Goal: Navigation & Orientation: Find specific page/section

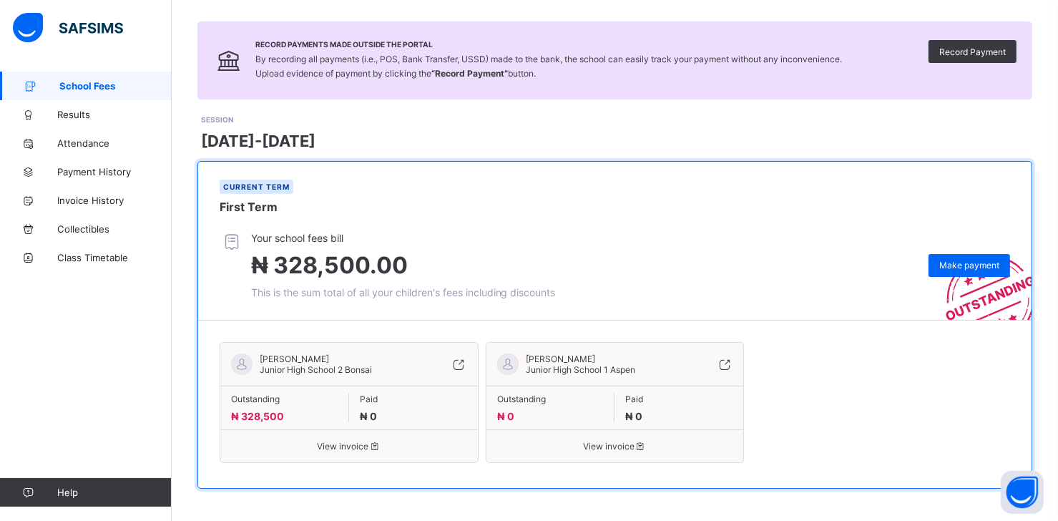
scroll to position [89, 0]
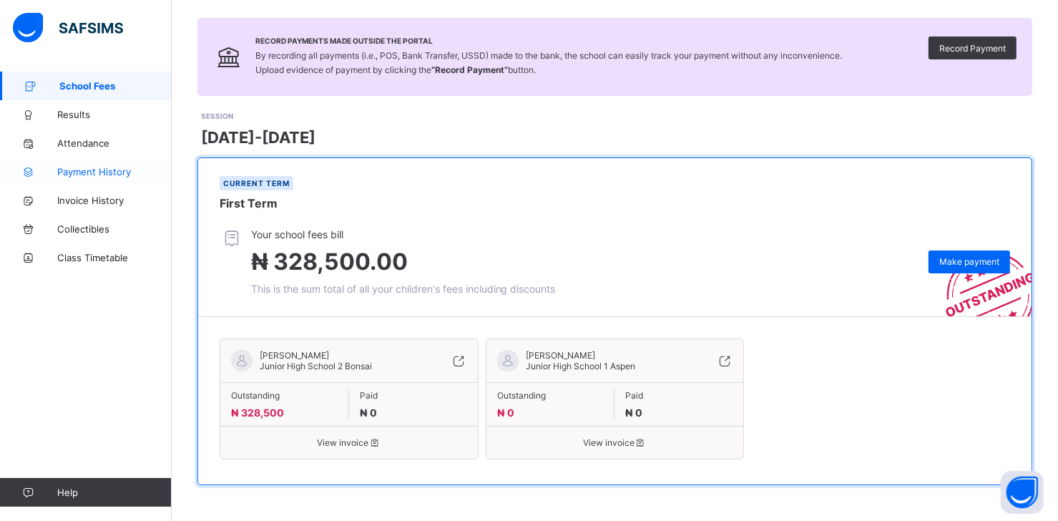
click at [97, 174] on span "Payment History" at bounding box center [114, 171] width 114 height 11
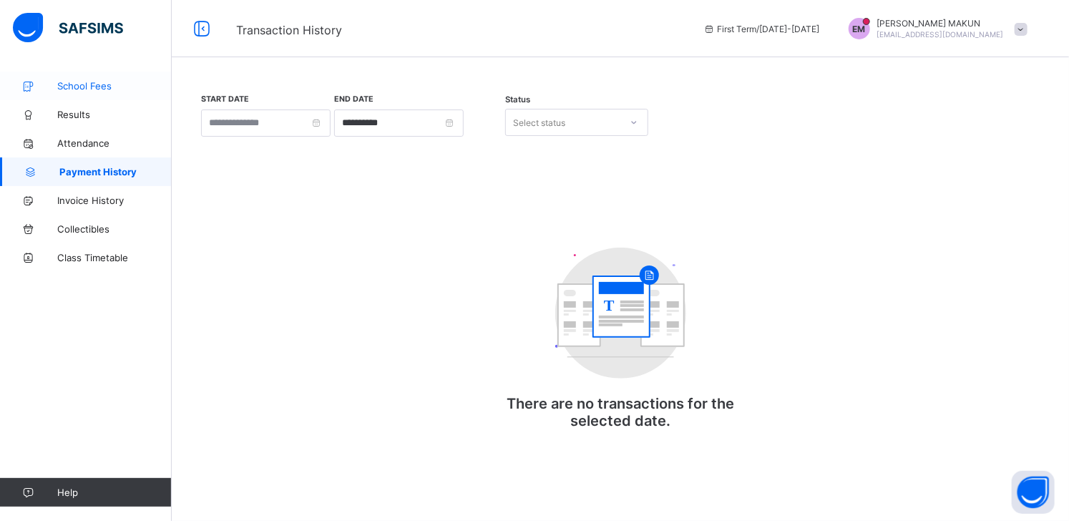
click at [89, 84] on span "School Fees" at bounding box center [114, 85] width 114 height 11
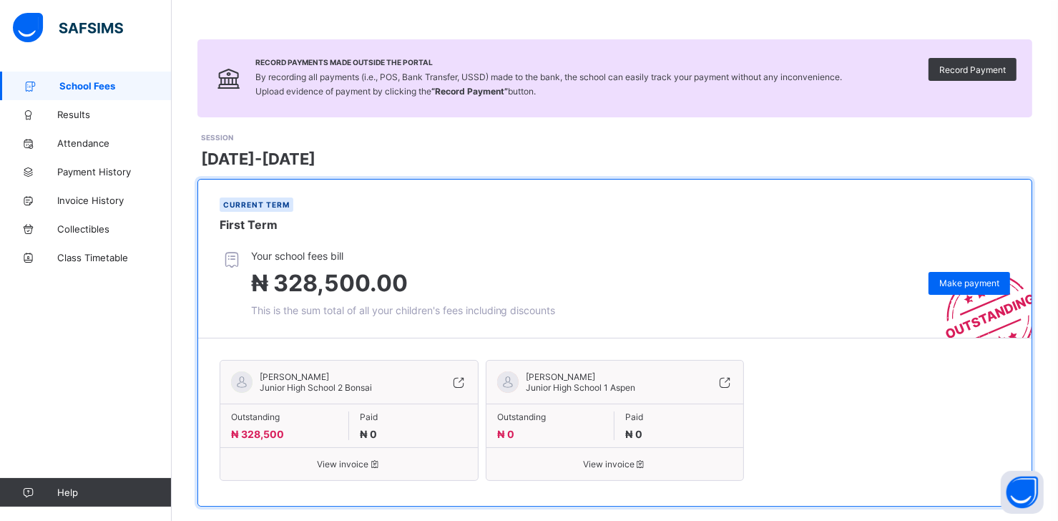
scroll to position [89, 0]
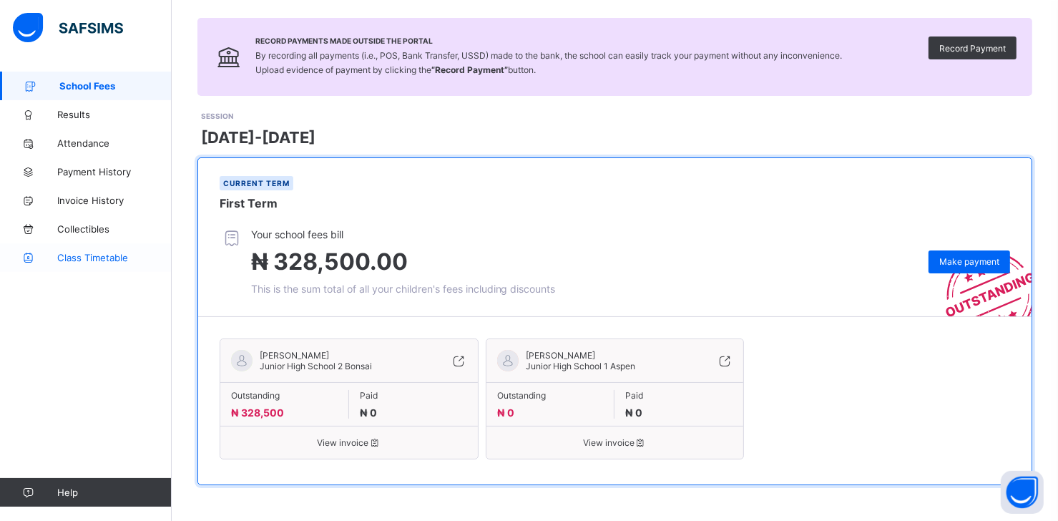
click at [82, 259] on span "Class Timetable" at bounding box center [114, 257] width 114 height 11
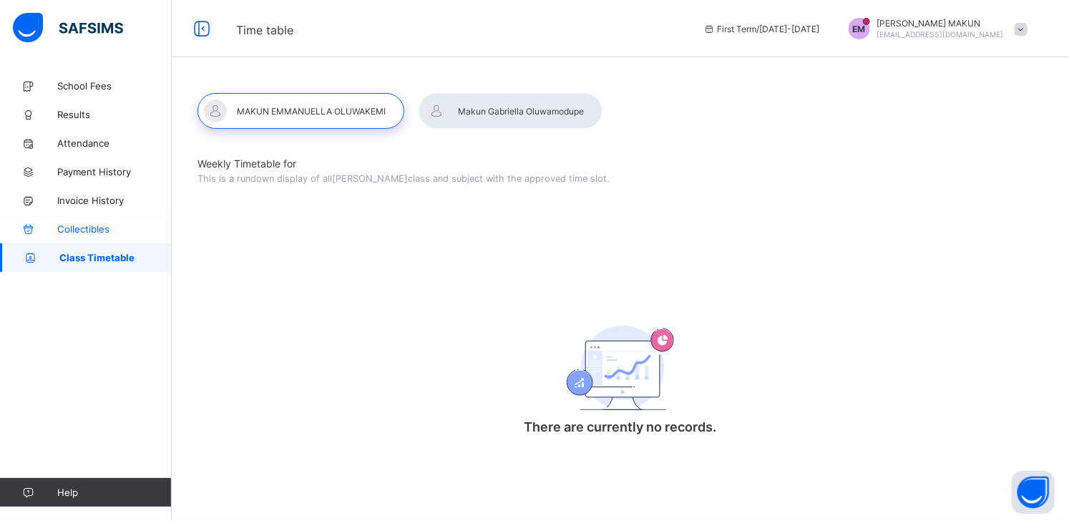
click at [87, 228] on span "Collectibles" at bounding box center [114, 228] width 114 height 11
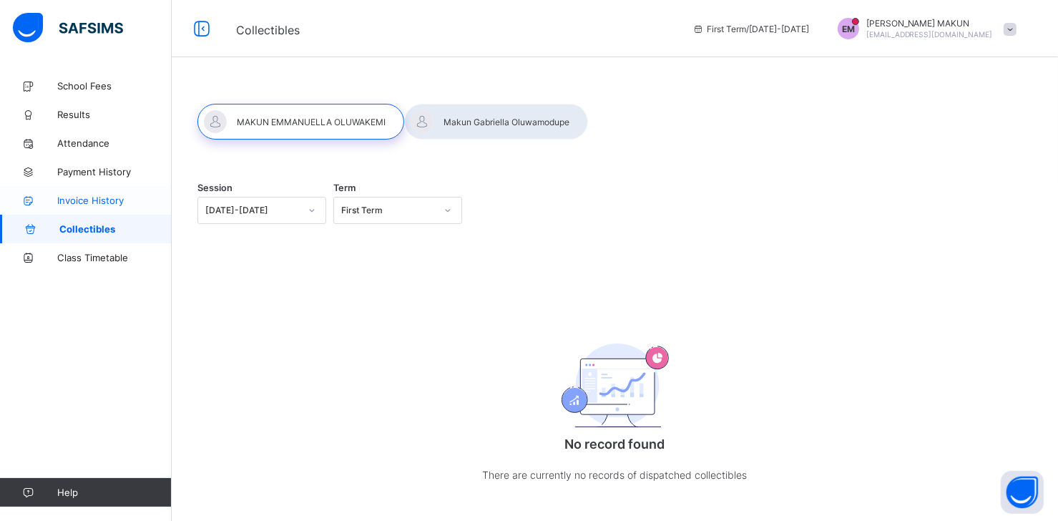
click at [87, 204] on span "Invoice History" at bounding box center [114, 200] width 114 height 11
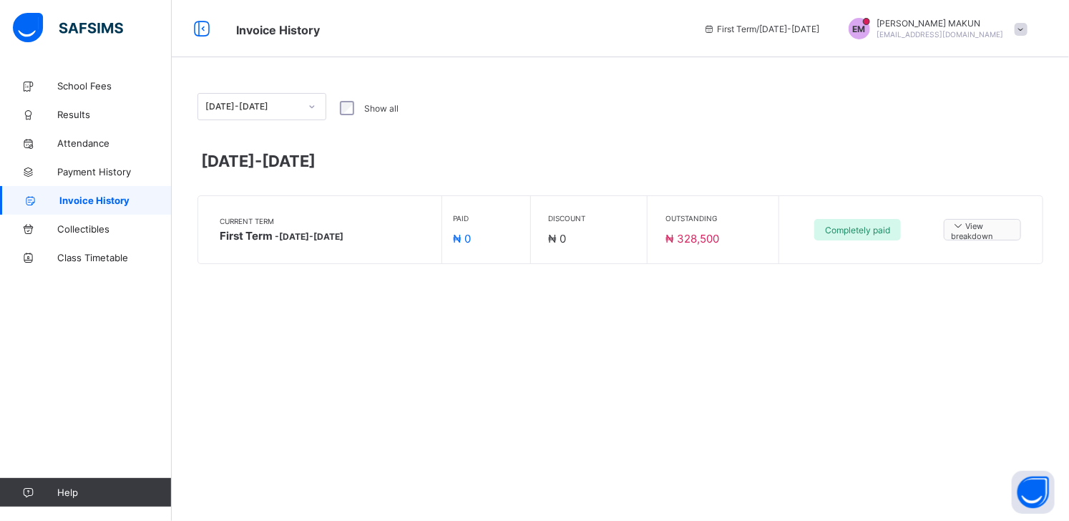
click at [966, 229] on span "View breakdown" at bounding box center [983, 230] width 62 height 22
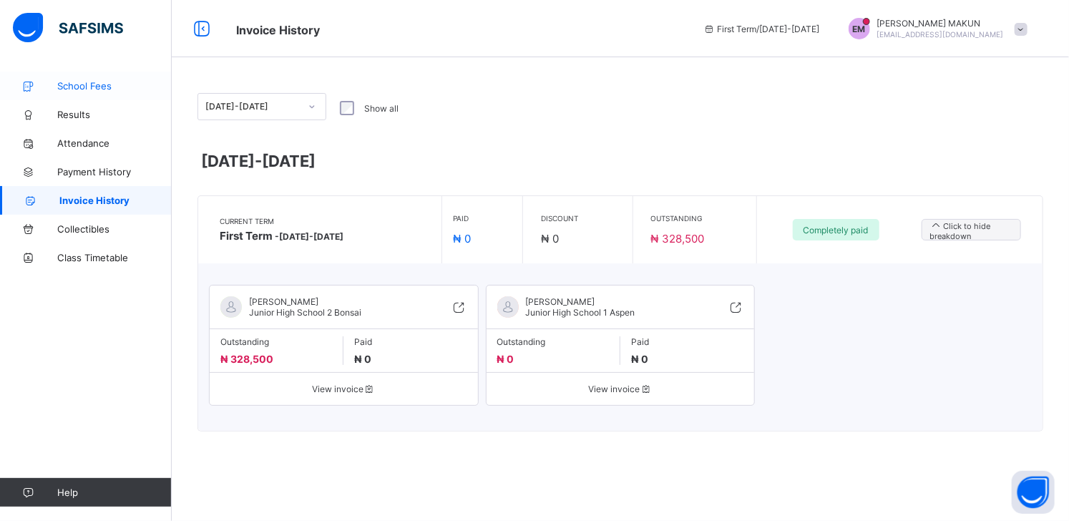
click at [92, 80] on span "School Fees" at bounding box center [114, 85] width 114 height 11
